Goal: Information Seeking & Learning: Learn about a topic

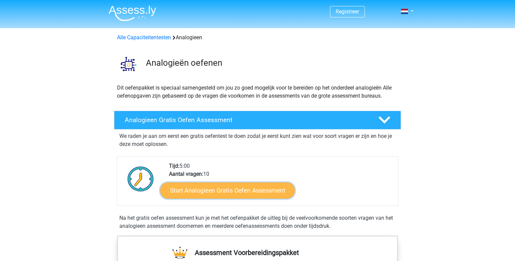
click at [248, 186] on link "Start Analogieen Gratis Oefen Assessment" at bounding box center [227, 190] width 135 height 16
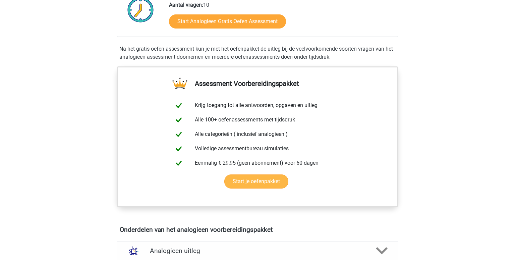
scroll to position [343, 0]
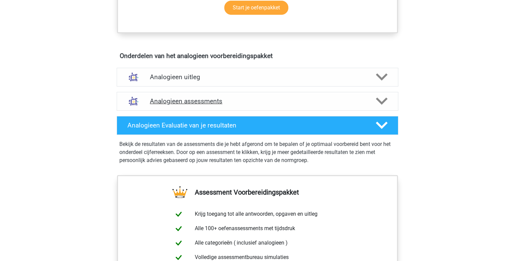
click at [212, 103] on h4 "Analogieen assessments" at bounding box center [257, 101] width 215 height 8
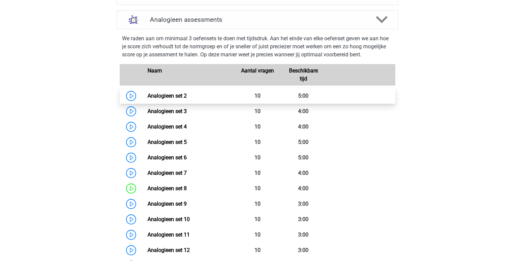
scroll to position [457, 0]
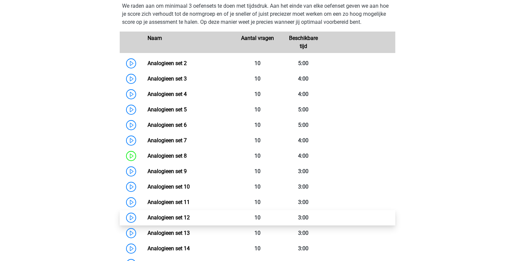
click at [148, 217] on link "Analogieen set 12" at bounding box center [169, 217] width 42 height 6
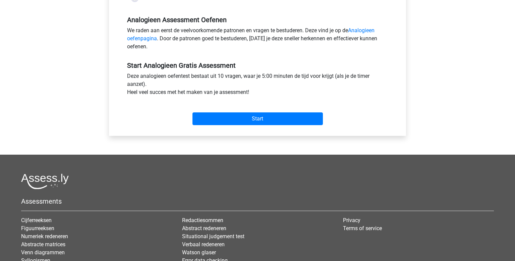
scroll to position [152, 0]
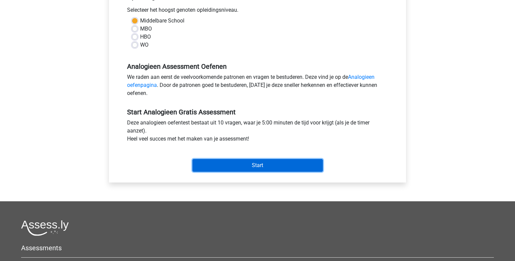
click at [229, 164] on input "Start" at bounding box center [258, 165] width 130 height 13
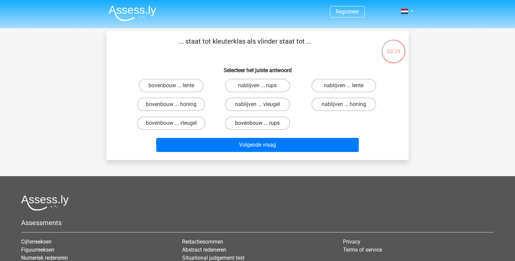
click at [269, 121] on label "bovenbouw ... rups" at bounding box center [257, 122] width 65 height 13
click at [262, 123] on input "bovenbouw ... rups" at bounding box center [260, 125] width 4 height 4
radio input "true"
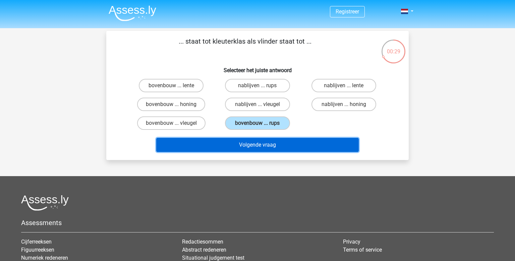
click at [270, 146] on button "Volgende vraag" at bounding box center [257, 145] width 203 height 14
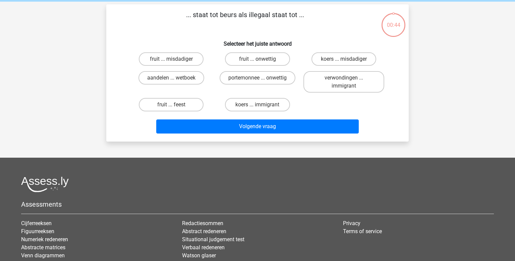
scroll to position [31, 0]
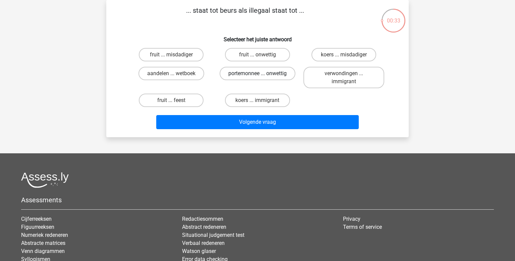
click at [250, 76] on label "portemonnee ... onwettig" at bounding box center [258, 73] width 76 height 13
click at [258, 76] on input "portemonnee ... onwettig" at bounding box center [260, 75] width 4 height 4
radio input "true"
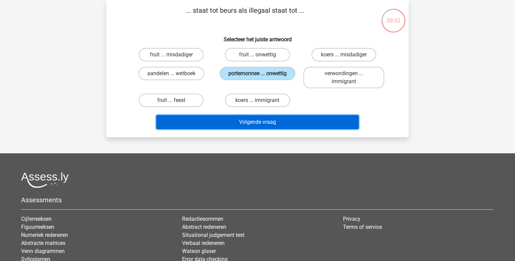
click at [270, 119] on button "Volgende vraag" at bounding box center [257, 122] width 203 height 14
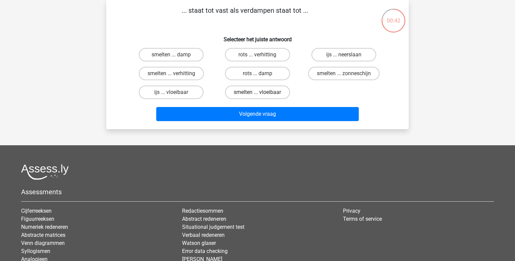
click at [280, 97] on label "smelten ... vloeibaar" at bounding box center [257, 92] width 65 height 13
click at [262, 97] on input "smelten ... vloeibaar" at bounding box center [260, 94] width 4 height 4
radio input "true"
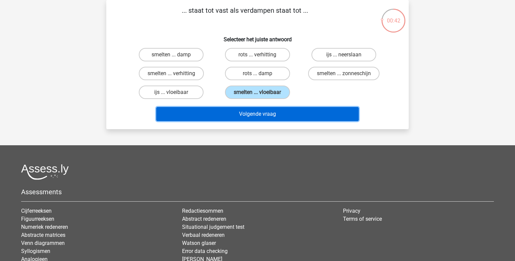
click at [290, 110] on button "Volgende vraag" at bounding box center [257, 114] width 203 height 14
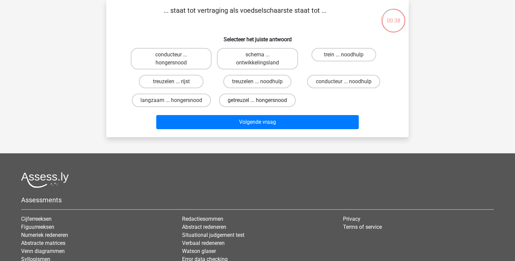
click at [266, 100] on label "getreuzel ... hongersnood" at bounding box center [257, 100] width 77 height 13
click at [262, 100] on input "getreuzel ... hongersnood" at bounding box center [260, 102] width 4 height 4
radio input "true"
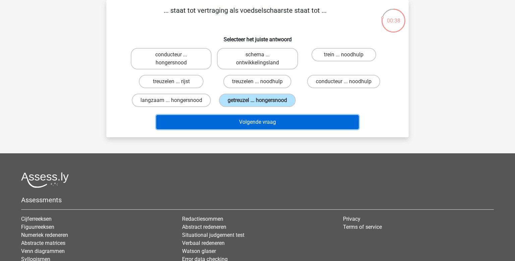
click at [280, 121] on button "Volgende vraag" at bounding box center [257, 122] width 203 height 14
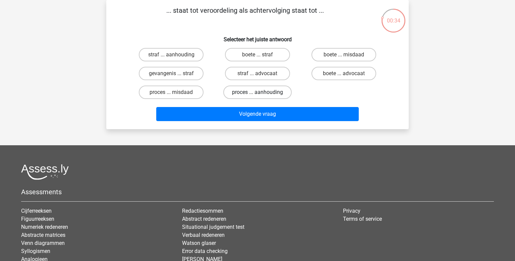
click at [257, 89] on label "proces ... aanhouding" at bounding box center [257, 92] width 68 height 13
click at [258, 92] on input "proces ... aanhouding" at bounding box center [260, 94] width 4 height 4
radio input "true"
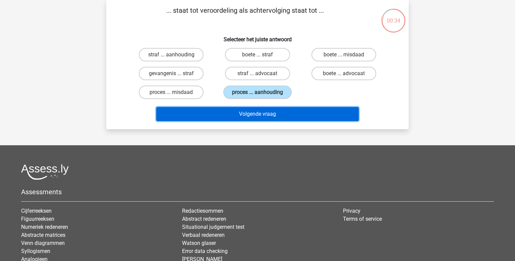
click at [277, 114] on button "Volgende vraag" at bounding box center [257, 114] width 203 height 14
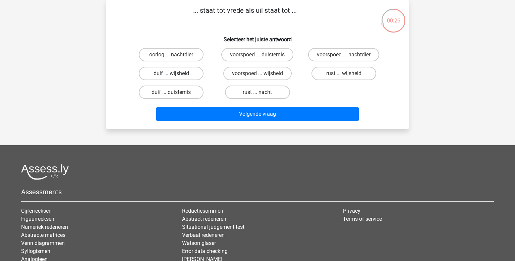
click at [185, 75] on label "duif ... wijsheid" at bounding box center [171, 73] width 65 height 13
click at [176, 75] on input "duif ... wijsheid" at bounding box center [173, 75] width 4 height 4
radio input "true"
click at [263, 122] on div "Volgende vraag" at bounding box center [257, 115] width 259 height 17
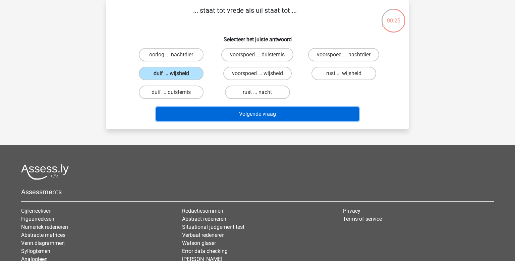
click at [258, 115] on button "Volgende vraag" at bounding box center [257, 114] width 203 height 14
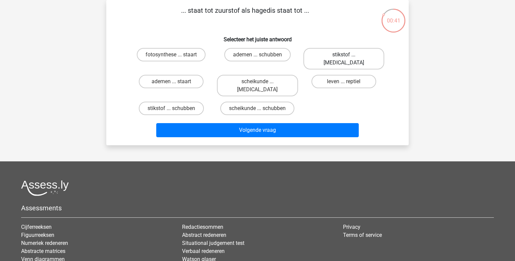
click at [320, 59] on label "stikstof ... krokodil" at bounding box center [344, 58] width 81 height 21
click at [344, 59] on input "stikstof ... krokodil" at bounding box center [346, 57] width 4 height 4
radio input "true"
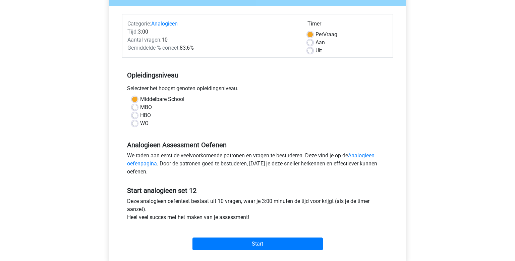
scroll to position [81, 0]
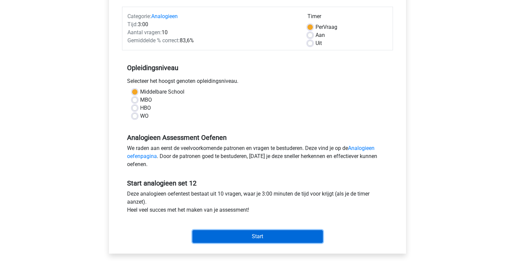
click at [258, 237] on input "Start" at bounding box center [258, 236] width 130 height 13
click at [246, 236] on input "Start" at bounding box center [258, 236] width 130 height 13
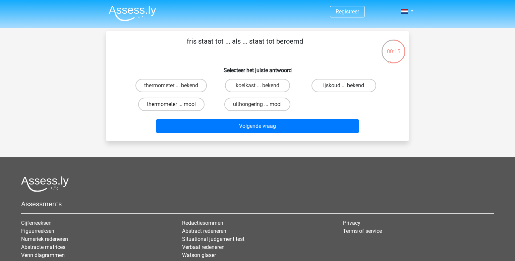
click at [316, 90] on label "ijskoud ... bekend" at bounding box center [344, 85] width 65 height 13
click at [344, 90] on input "ijskoud ... bekend" at bounding box center [346, 88] width 4 height 4
radio input "true"
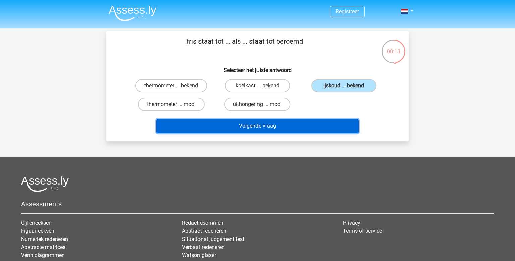
click at [294, 127] on button "Volgende vraag" at bounding box center [257, 126] width 203 height 14
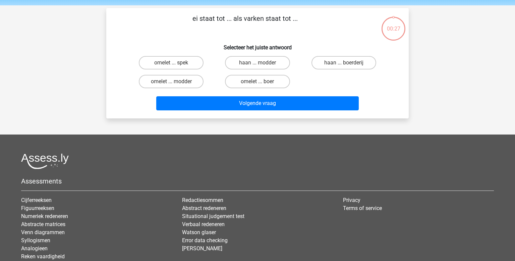
scroll to position [31, 0]
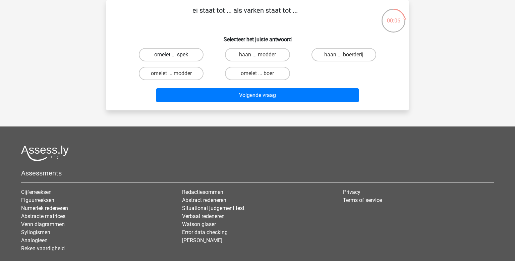
click at [184, 56] on label "omelet ... spek" at bounding box center [171, 54] width 65 height 13
click at [176, 56] on input "omelet ... spek" at bounding box center [173, 57] width 4 height 4
radio input "true"
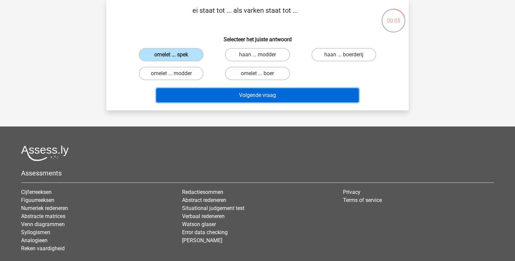
click at [208, 91] on button "Volgende vraag" at bounding box center [257, 95] width 203 height 14
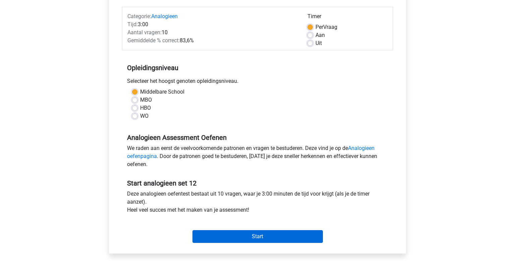
scroll to position [81, 0]
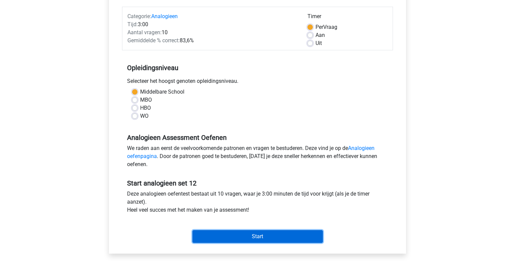
click at [292, 237] on input "Start" at bounding box center [258, 236] width 130 height 13
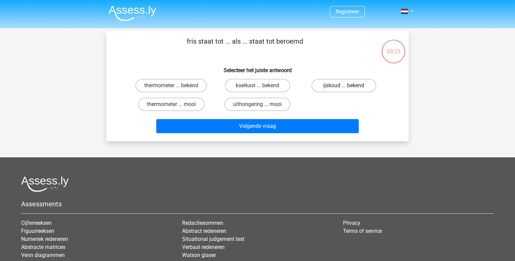
click at [343, 87] on label "ijskoud ... bekend" at bounding box center [344, 85] width 65 height 13
click at [344, 87] on input "ijskoud ... bekend" at bounding box center [346, 88] width 4 height 4
radio input "true"
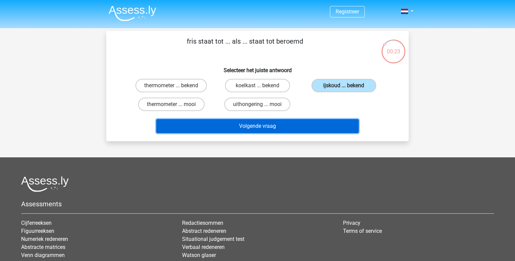
click at [316, 132] on button "Volgende vraag" at bounding box center [257, 126] width 203 height 14
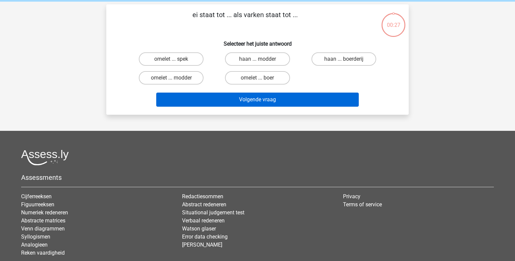
scroll to position [31, 0]
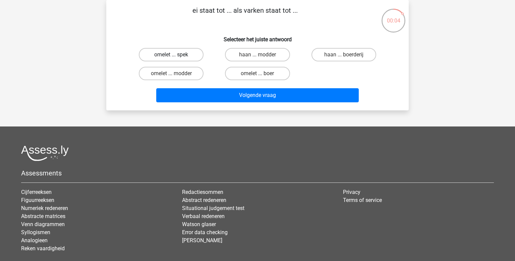
click at [191, 52] on label "omelet ... spek" at bounding box center [171, 54] width 65 height 13
click at [176, 55] on input "omelet ... spek" at bounding box center [173, 57] width 4 height 4
radio input "true"
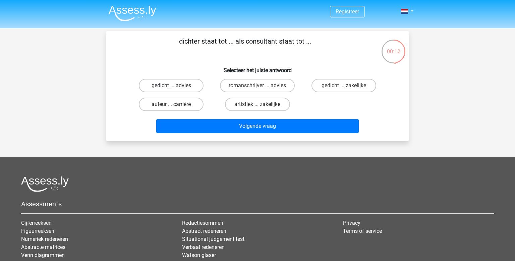
click at [192, 88] on label "gedicht ... advies" at bounding box center [171, 85] width 65 height 13
click at [176, 88] on input "gedicht ... advies" at bounding box center [173, 88] width 4 height 4
radio input "true"
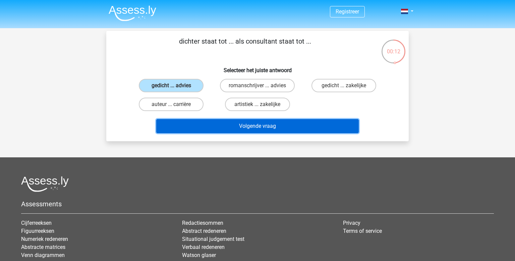
click at [271, 128] on button "Volgende vraag" at bounding box center [257, 126] width 203 height 14
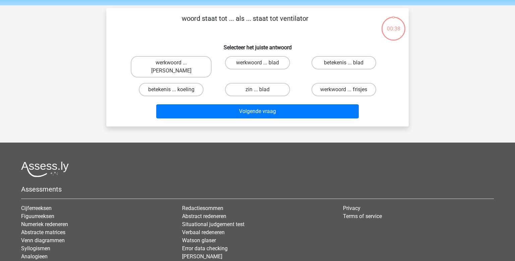
scroll to position [31, 0]
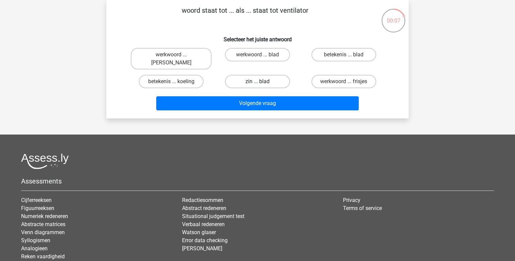
click at [265, 75] on label "zin ... blad" at bounding box center [257, 81] width 65 height 13
click at [262, 82] on input "zin ... blad" at bounding box center [260, 84] width 4 height 4
radio input "true"
click at [192, 75] on label "betekenis ... koeling" at bounding box center [171, 81] width 65 height 13
click at [176, 82] on input "betekenis ... koeling" at bounding box center [173, 84] width 4 height 4
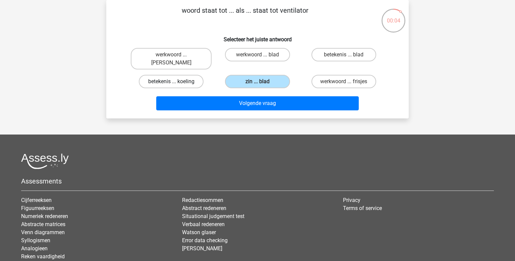
radio input "true"
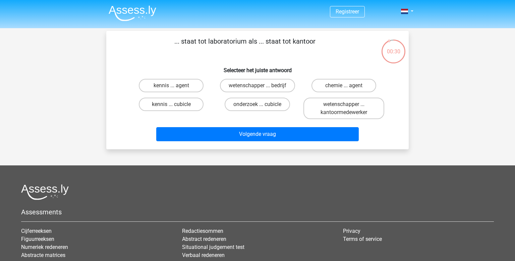
scroll to position [31, 0]
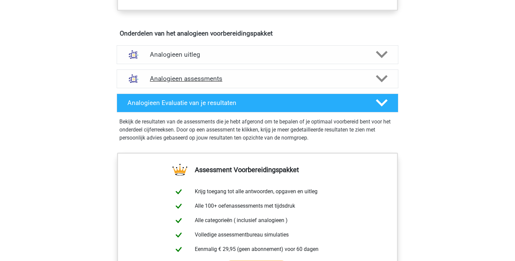
scroll to position [365, 0]
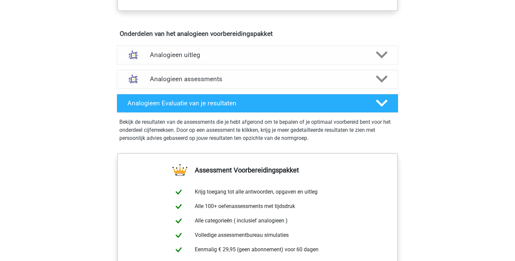
click at [178, 68] on div "Analogieen assessments We raden aan om minimaal 3 oefensets te doen met tijdsdr…" at bounding box center [258, 79] width 308 height 24
click at [182, 77] on h4 "Analogieen assessments" at bounding box center [257, 79] width 215 height 8
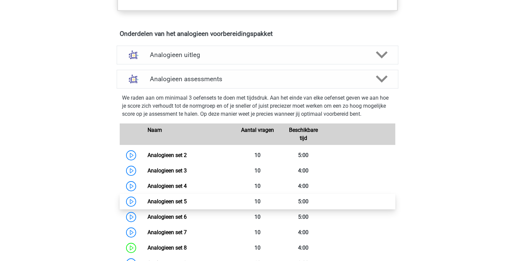
click at [160, 198] on link "Analogieen set 5" at bounding box center [167, 201] width 39 height 6
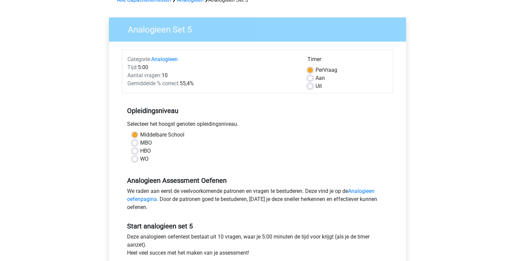
scroll to position [78, 0]
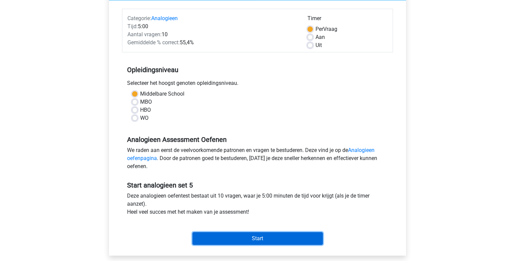
click at [260, 240] on input "Start" at bounding box center [258, 238] width 130 height 13
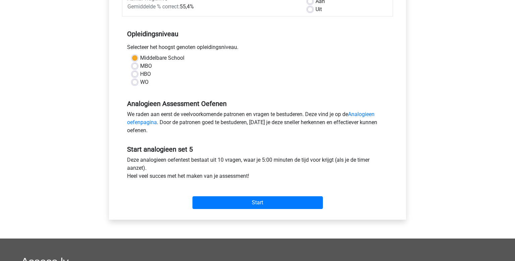
scroll to position [136, 0]
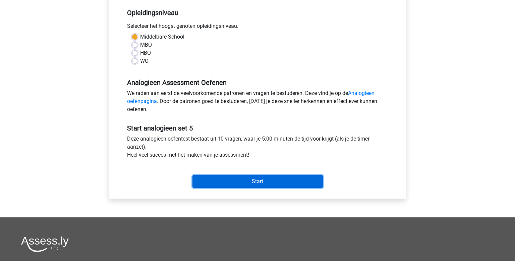
click at [269, 183] on input "Start" at bounding box center [258, 181] width 130 height 13
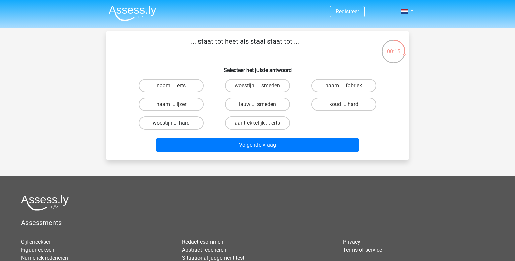
click at [186, 123] on label "woestijn ... hard" at bounding box center [171, 122] width 65 height 13
click at [176, 123] on input "woestijn ... hard" at bounding box center [173, 125] width 4 height 4
radio input "true"
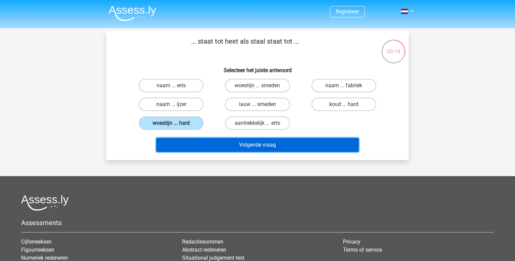
click at [230, 148] on button "Volgende vraag" at bounding box center [257, 145] width 203 height 14
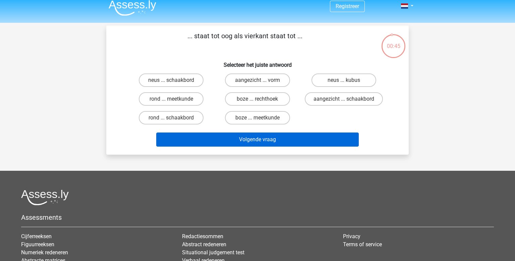
scroll to position [4, 0]
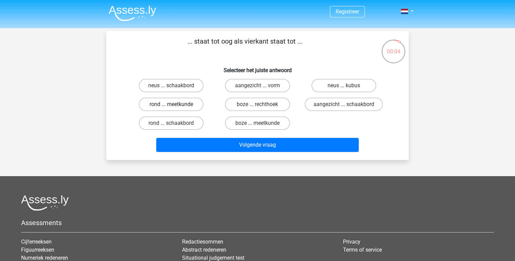
click at [169, 104] on label "rond ... meetkunde" at bounding box center [171, 104] width 65 height 13
click at [171, 104] on input "rond ... meetkunde" at bounding box center [173, 106] width 4 height 4
radio input "true"
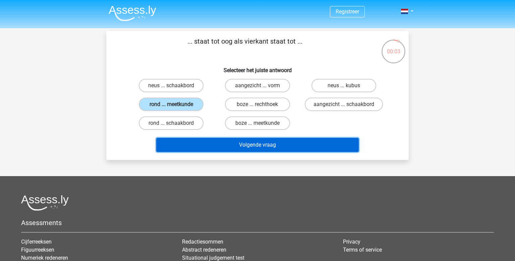
click at [221, 142] on button "Volgende vraag" at bounding box center [257, 145] width 203 height 14
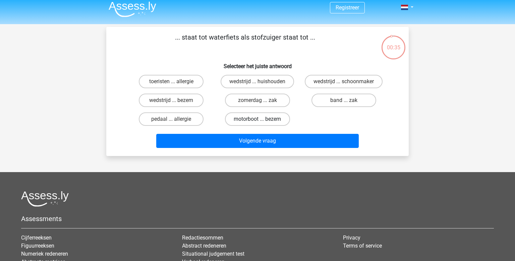
scroll to position [4, 0]
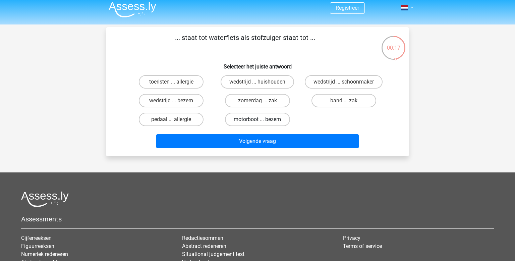
click at [254, 122] on label "motorboot ... bezem" at bounding box center [257, 119] width 65 height 13
click at [258, 122] on input "motorboot ... bezem" at bounding box center [260, 121] width 4 height 4
radio input "true"
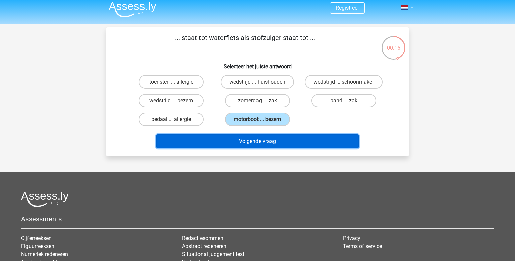
click at [264, 144] on button "Volgende vraag" at bounding box center [257, 141] width 203 height 14
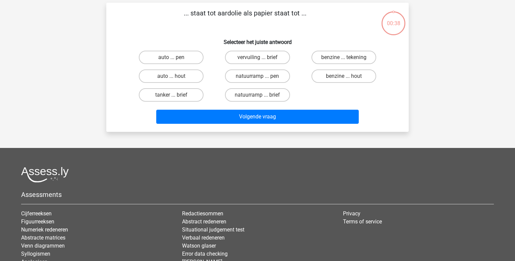
scroll to position [31, 0]
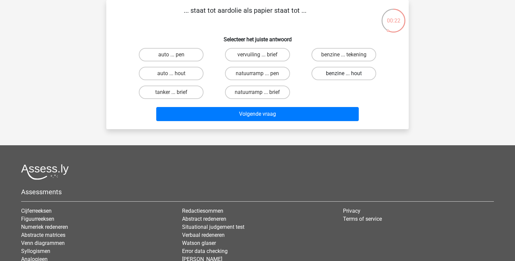
click at [342, 75] on label "benzine ... hout" at bounding box center [344, 73] width 65 height 13
click at [344, 75] on input "benzine ... hout" at bounding box center [346, 75] width 4 height 4
radio input "true"
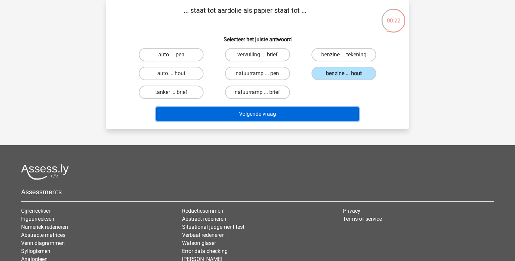
click at [314, 113] on button "Volgende vraag" at bounding box center [257, 114] width 203 height 14
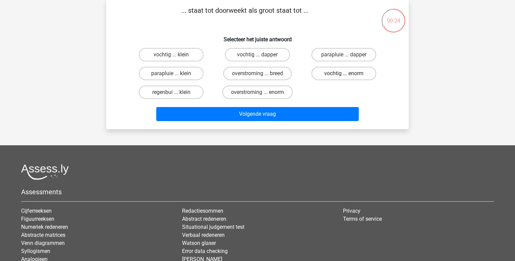
click at [351, 79] on label "vochtig ... enorm" at bounding box center [344, 73] width 65 height 13
click at [348, 78] on input "vochtig ... enorm" at bounding box center [346, 75] width 4 height 4
radio input "true"
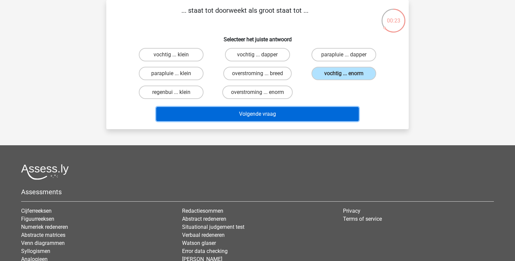
click at [325, 112] on button "Volgende vraag" at bounding box center [257, 114] width 203 height 14
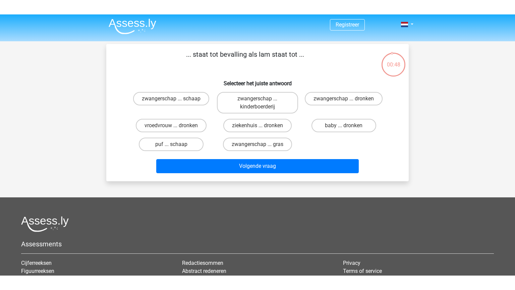
scroll to position [0, 0]
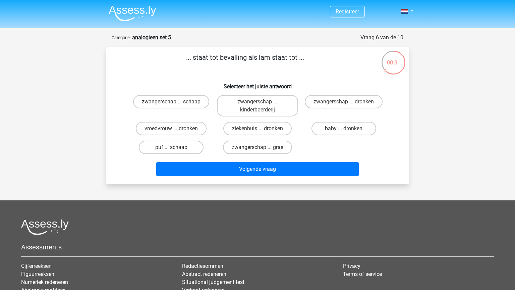
click at [183, 98] on label "zwangerschap ... schaap" at bounding box center [171, 101] width 76 height 13
click at [176, 102] on input "zwangerschap ... schaap" at bounding box center [173, 104] width 4 height 4
radio input "true"
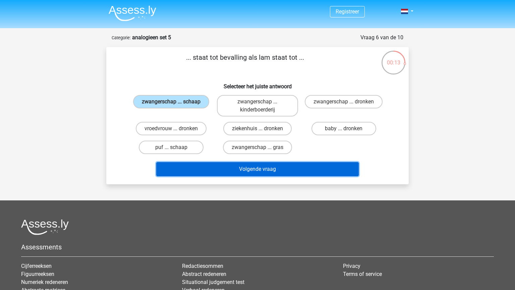
click at [264, 169] on button "Volgende vraag" at bounding box center [257, 169] width 203 height 14
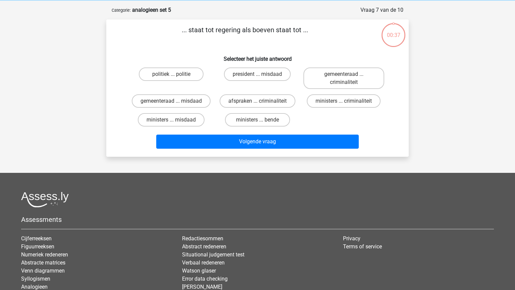
scroll to position [34, 0]
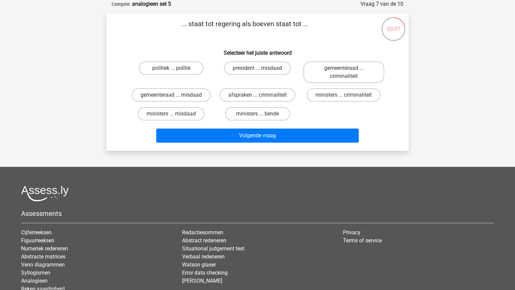
click at [258, 115] on input "ministers ... bende" at bounding box center [260, 116] width 4 height 4
radio input "true"
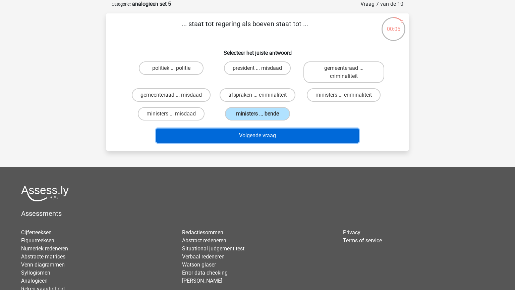
click at [265, 132] on button "Volgende vraag" at bounding box center [257, 135] width 203 height 14
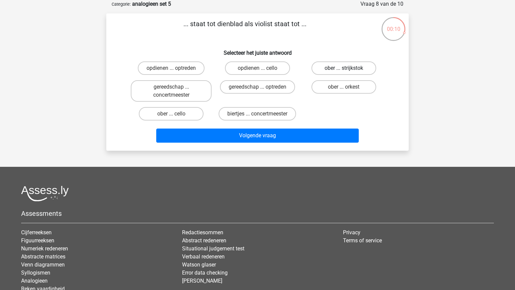
click at [328, 67] on label "ober ... strijkstok" at bounding box center [344, 67] width 65 height 13
click at [344, 68] on input "ober ... strijkstok" at bounding box center [346, 70] width 4 height 4
radio input "true"
click at [305, 127] on div "Volgende vraag" at bounding box center [257, 134] width 281 height 22
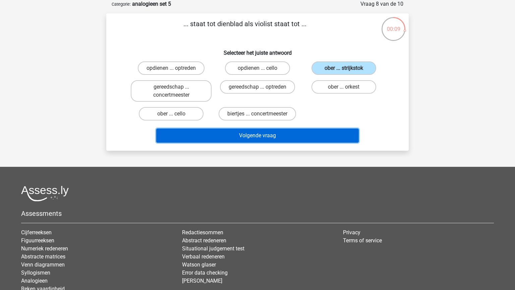
click at [311, 138] on button "Volgende vraag" at bounding box center [257, 135] width 203 height 14
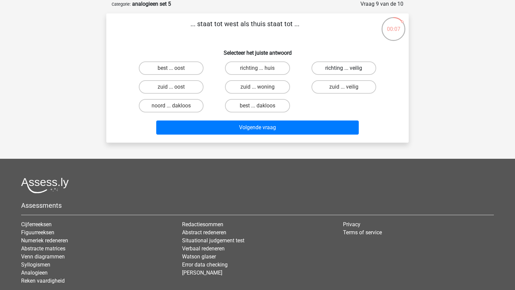
click at [329, 68] on label "richting ... veilig" at bounding box center [344, 67] width 65 height 13
click at [344, 68] on input "richting ... veilig" at bounding box center [346, 70] width 4 height 4
radio input "true"
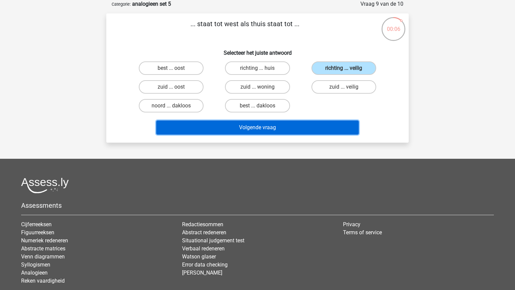
click at [317, 128] on button "Volgende vraag" at bounding box center [257, 127] width 203 height 14
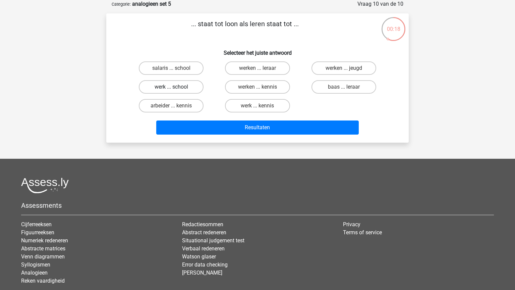
click at [187, 87] on label "werk ... school" at bounding box center [171, 86] width 65 height 13
click at [176, 87] on input "werk ... school" at bounding box center [173, 89] width 4 height 4
radio input "true"
click at [237, 107] on label "werk ... kennis" at bounding box center [257, 105] width 65 height 13
click at [258, 107] on input "werk ... kennis" at bounding box center [260, 108] width 4 height 4
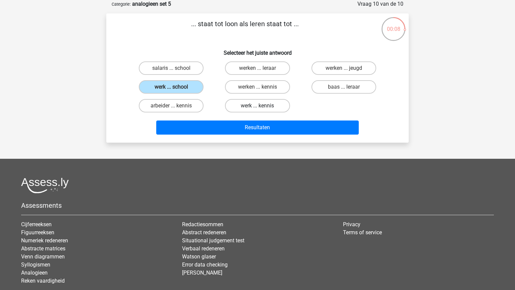
radio input "true"
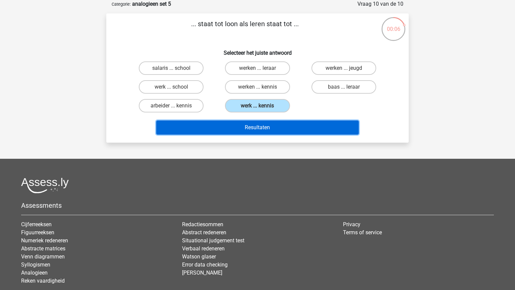
click at [266, 130] on button "Resultaten" at bounding box center [257, 127] width 203 height 14
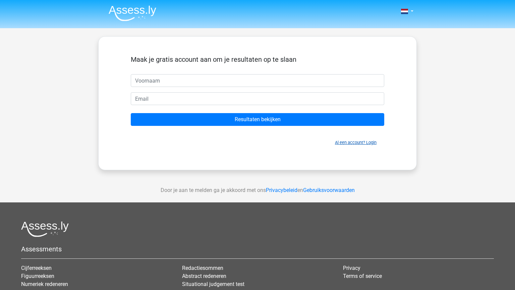
click at [344, 144] on link "Al een account? Login" at bounding box center [356, 142] width 42 height 5
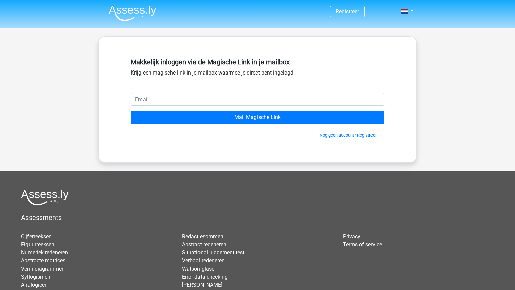
click at [164, 101] on input "email" at bounding box center [258, 99] width 254 height 13
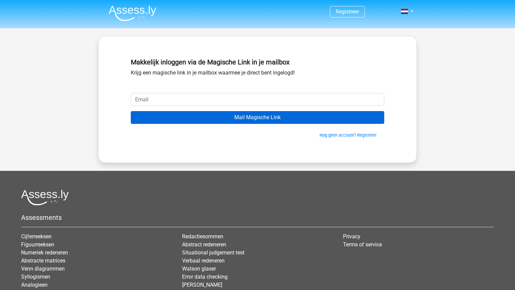
type input "[EMAIL_ADDRESS][DOMAIN_NAME]"
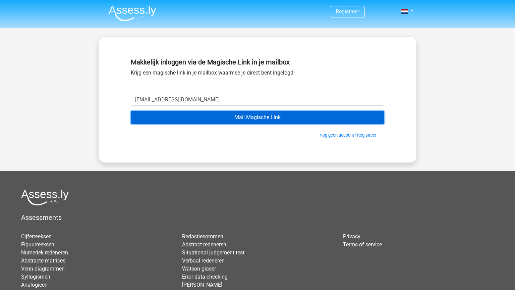
click at [211, 114] on input "Mail Magische Link" at bounding box center [258, 117] width 254 height 13
